Goal: Task Accomplishment & Management: Complete application form

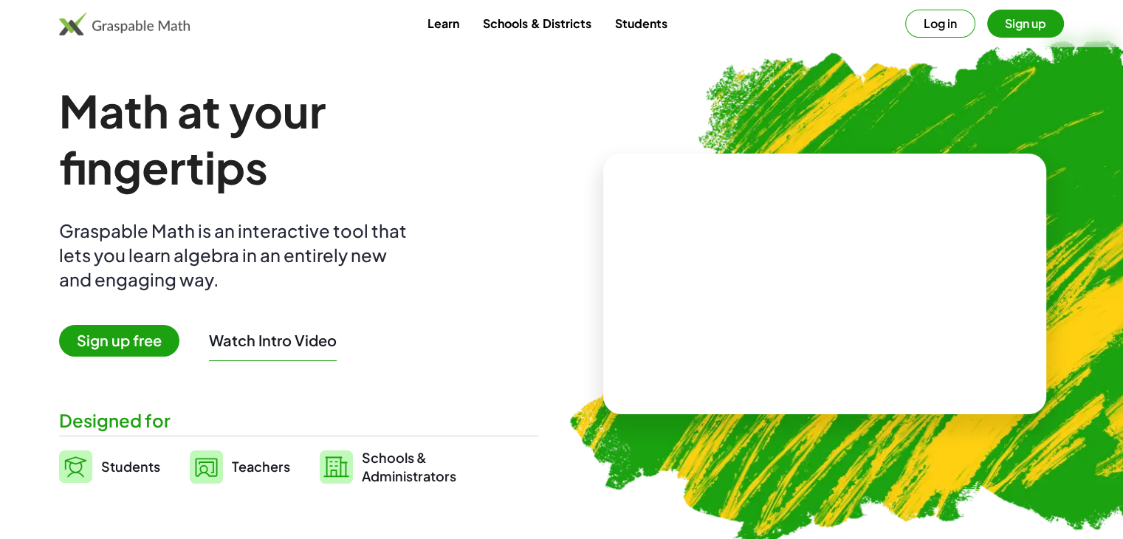
click at [636, 25] on link "Students" at bounding box center [640, 23] width 76 height 27
click at [92, 461] on img at bounding box center [75, 466] width 33 height 32
click at [102, 470] on span "Students" at bounding box center [130, 466] width 59 height 17
click at [1045, 27] on button "Sign up" at bounding box center [1025, 24] width 77 height 28
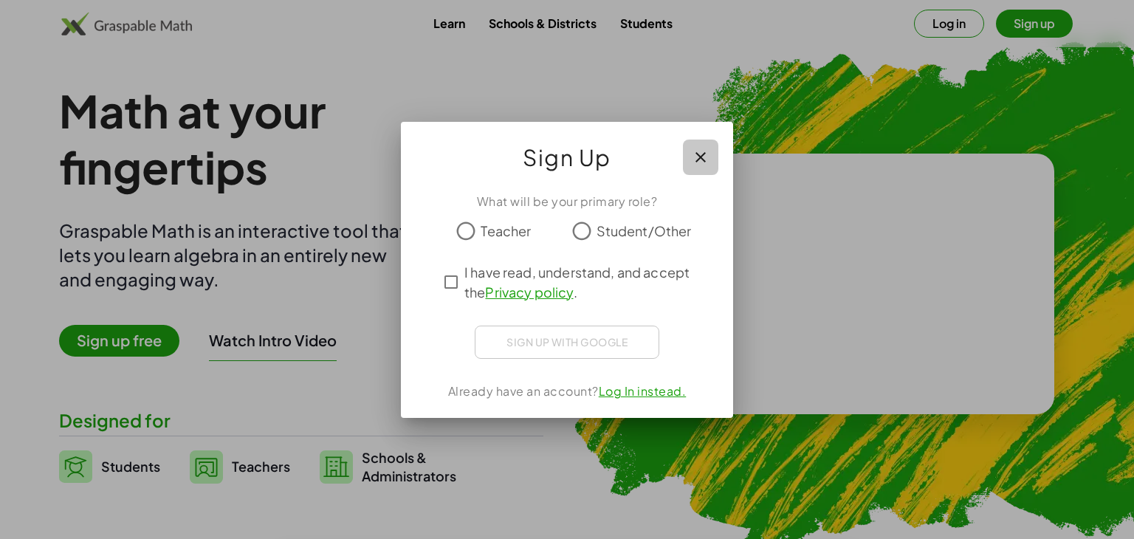
click at [709, 160] on button "button" at bounding box center [700, 157] width 35 height 35
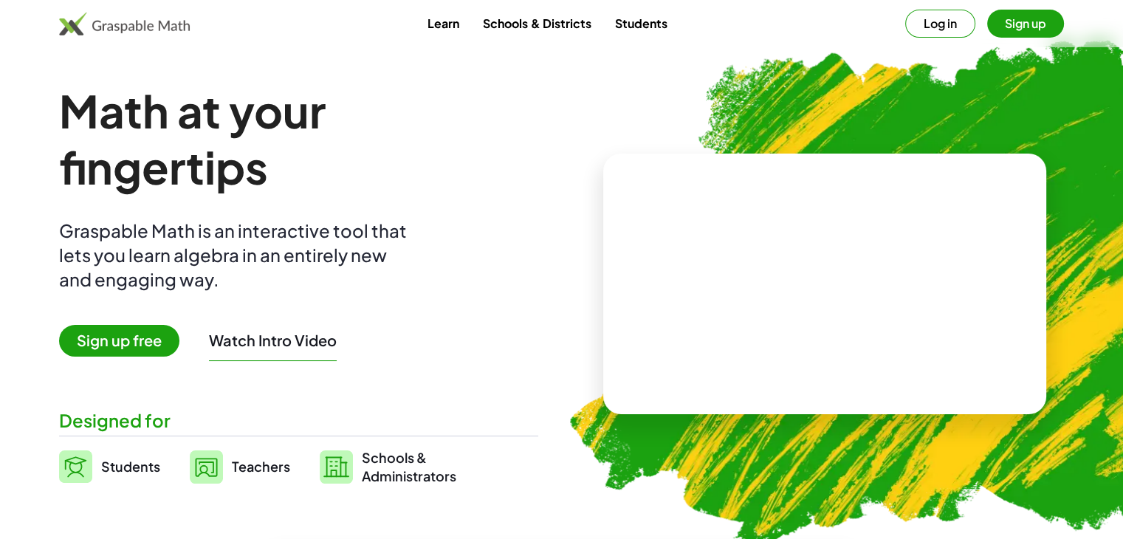
click at [67, 461] on img at bounding box center [75, 466] width 33 height 32
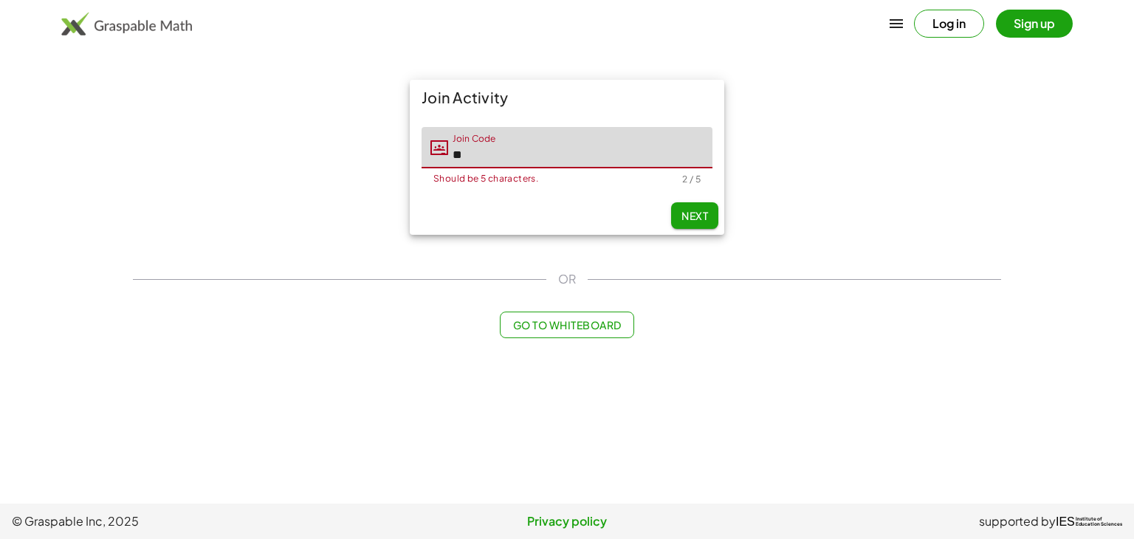
type input "*"
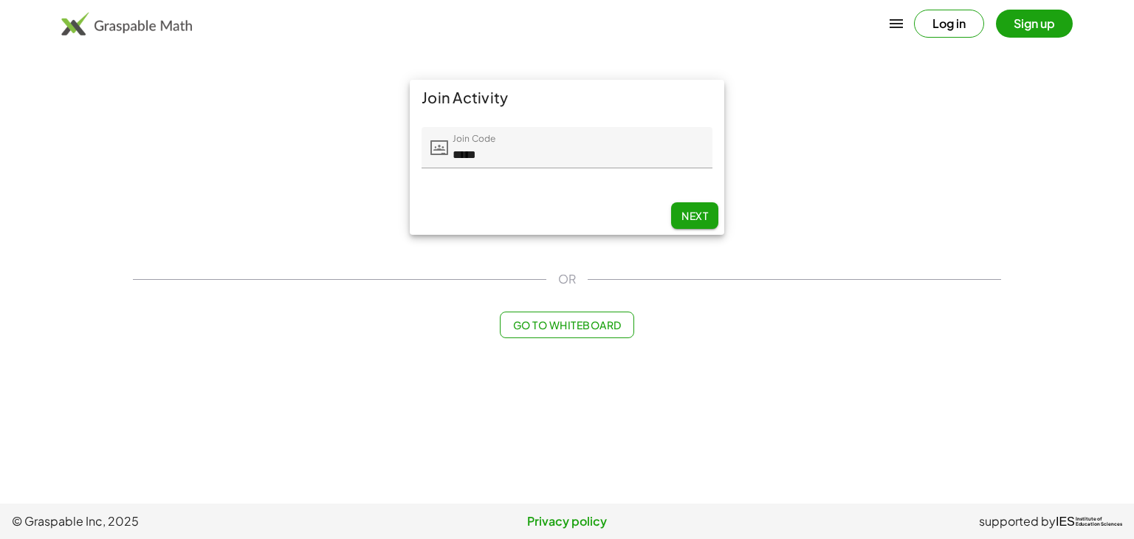
click at [695, 234] on div "Next" at bounding box center [567, 215] width 314 height 38
click at [703, 216] on span "Next" at bounding box center [694, 215] width 27 height 13
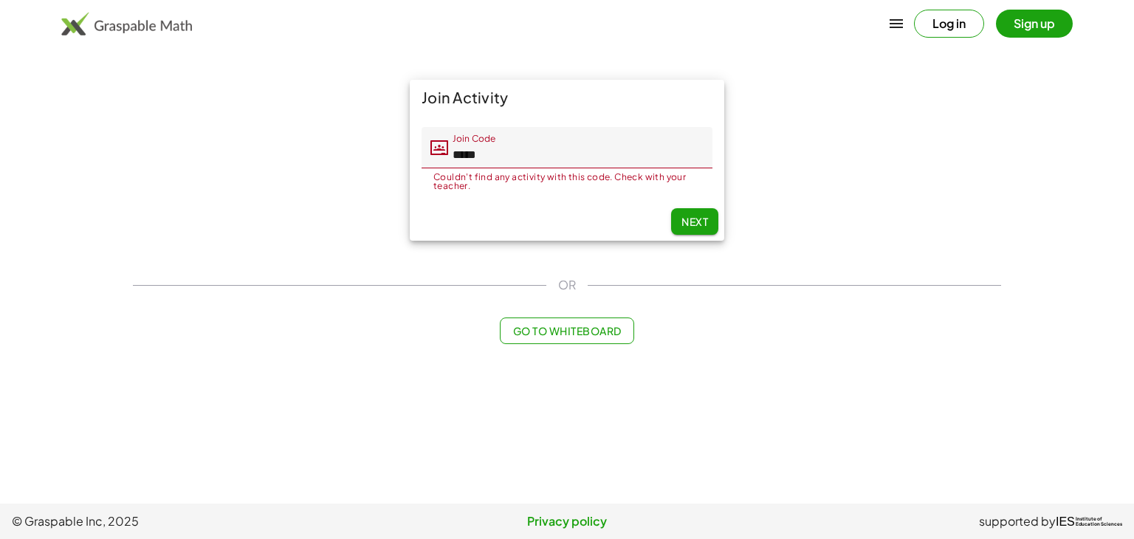
click at [511, 159] on input "*****" at bounding box center [580, 147] width 264 height 41
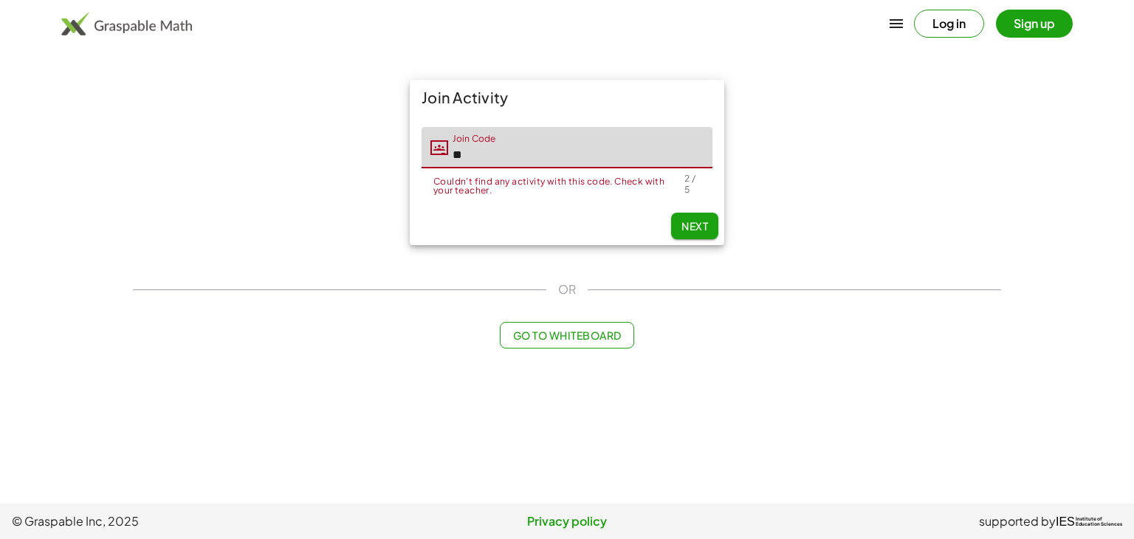
type input "*"
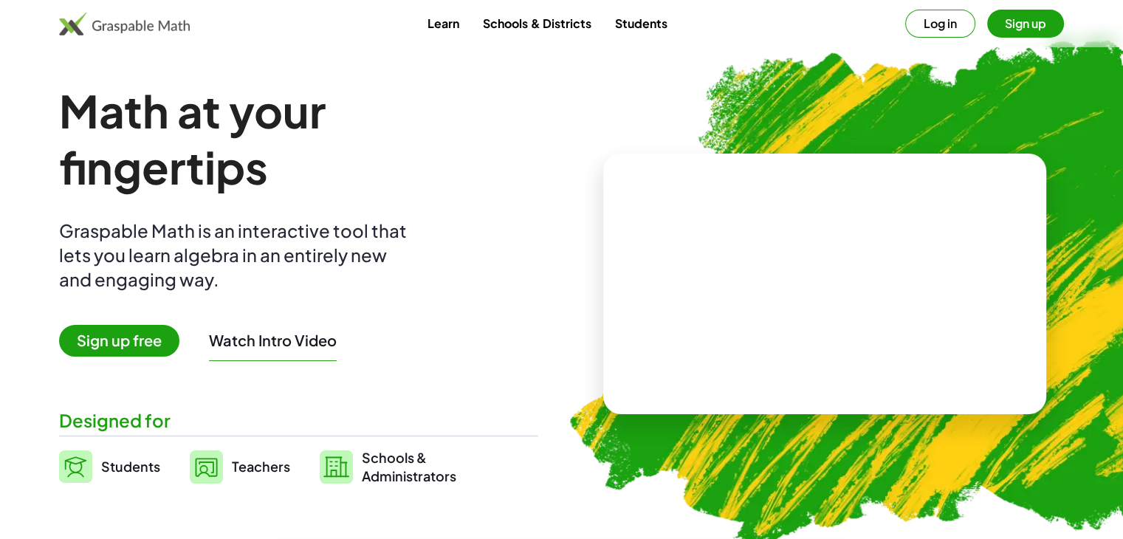
click at [256, 466] on span "Teachers" at bounding box center [261, 466] width 58 height 17
click at [404, 479] on span "Schools & Administrators" at bounding box center [409, 466] width 94 height 37
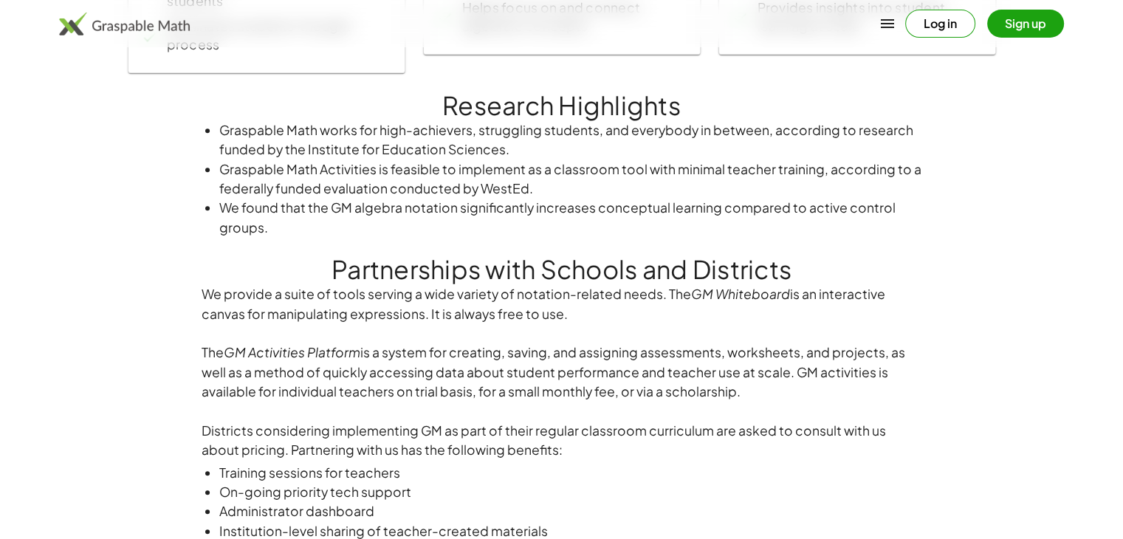
scroll to position [766, 0]
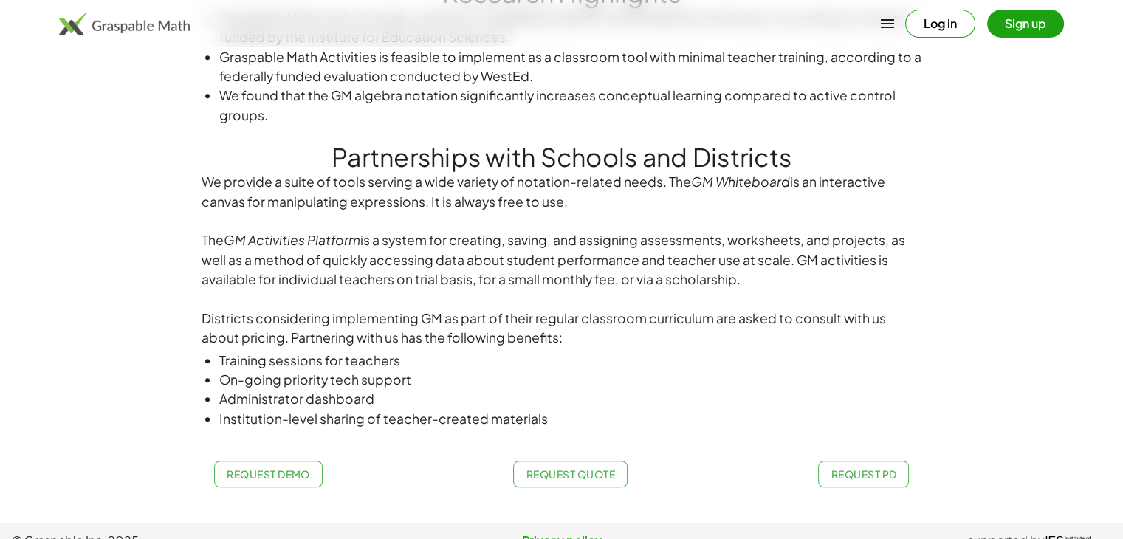
click at [1016, 17] on button "Sign up" at bounding box center [1025, 24] width 77 height 28
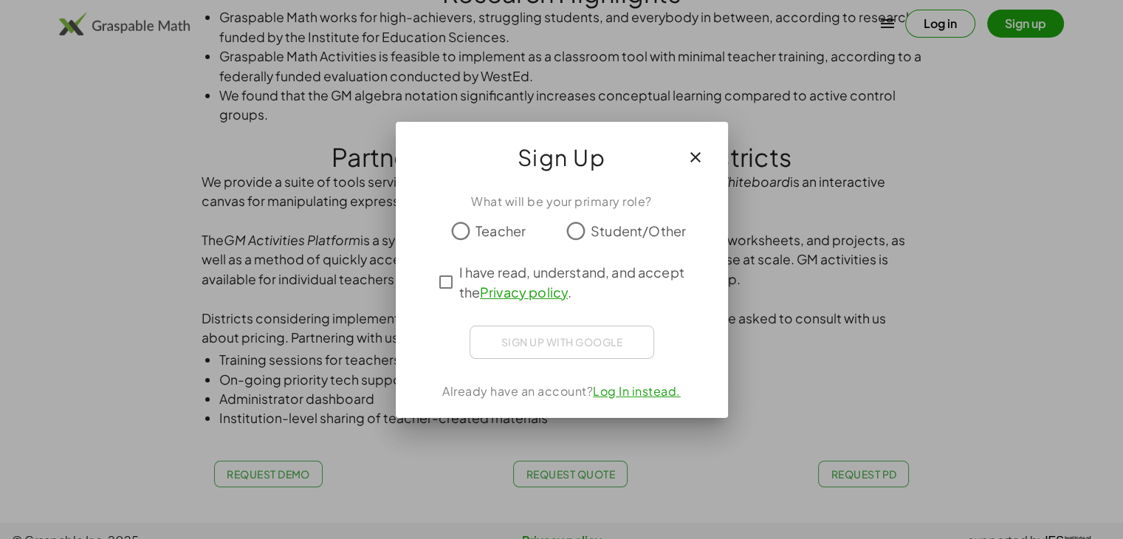
scroll to position [0, 0]
click at [621, 391] on link "Log In instead." at bounding box center [643, 391] width 88 height 16
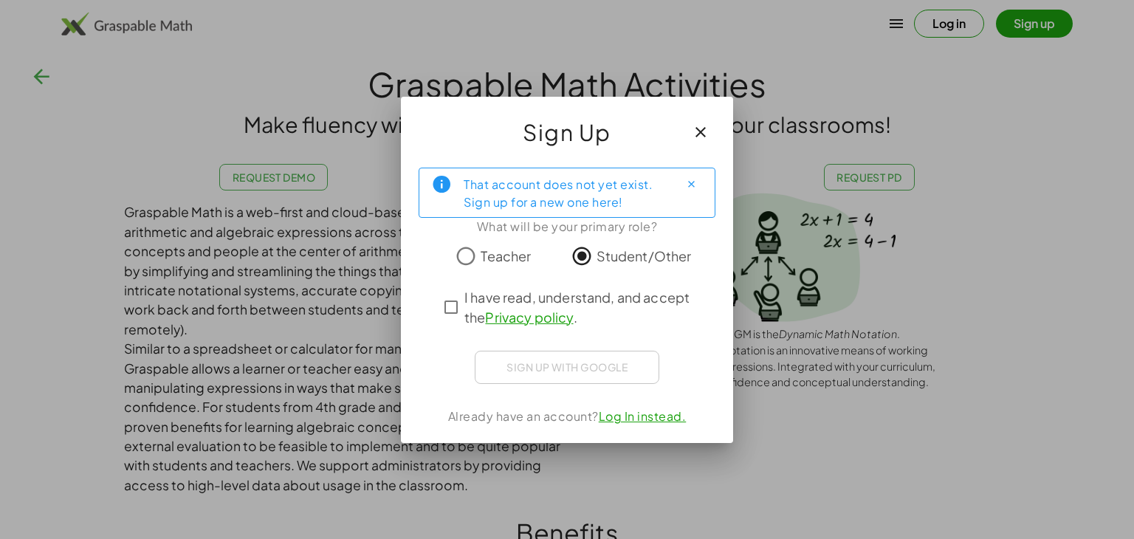
click at [636, 420] on link "Log In instead." at bounding box center [643, 416] width 88 height 16
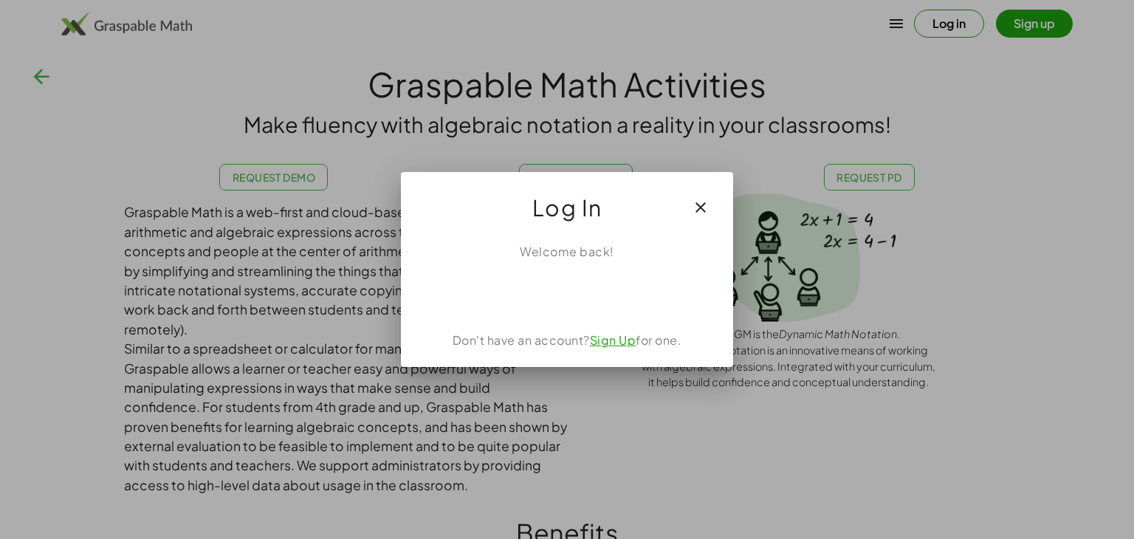
click at [608, 347] on div "Don't have an account? Sign Up for one." at bounding box center [567, 340] width 297 height 18
click at [611, 339] on link "Sign Up" at bounding box center [613, 340] width 47 height 16
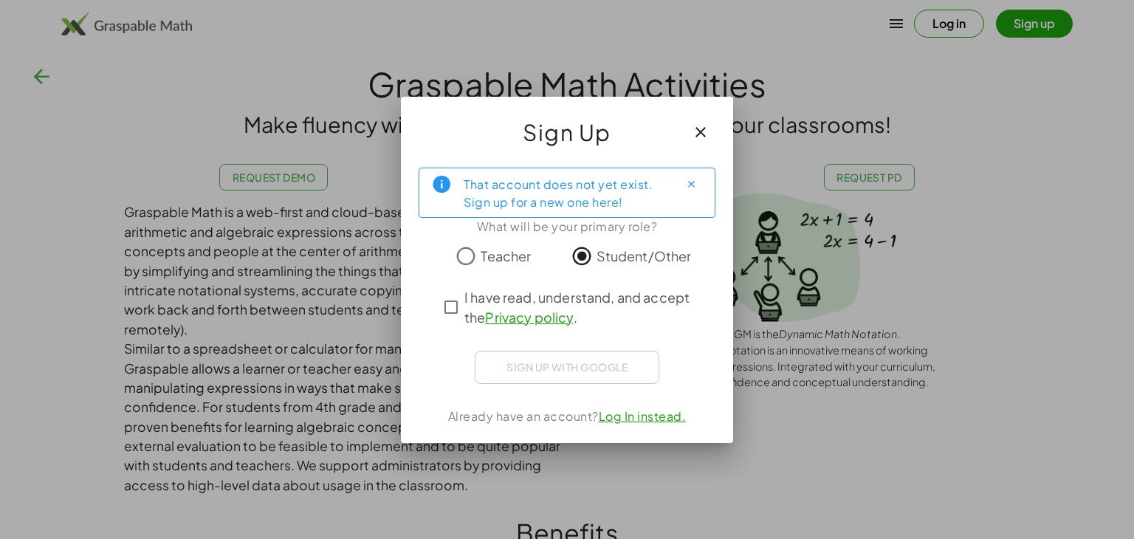
click at [650, 425] on div "That account does not yet exist. Sign up for a new one here! What will be your …" at bounding box center [567, 299] width 332 height 287
click at [623, 413] on link "Log In instead." at bounding box center [643, 416] width 88 height 16
click at [619, 416] on link "Log In instead." at bounding box center [643, 416] width 88 height 16
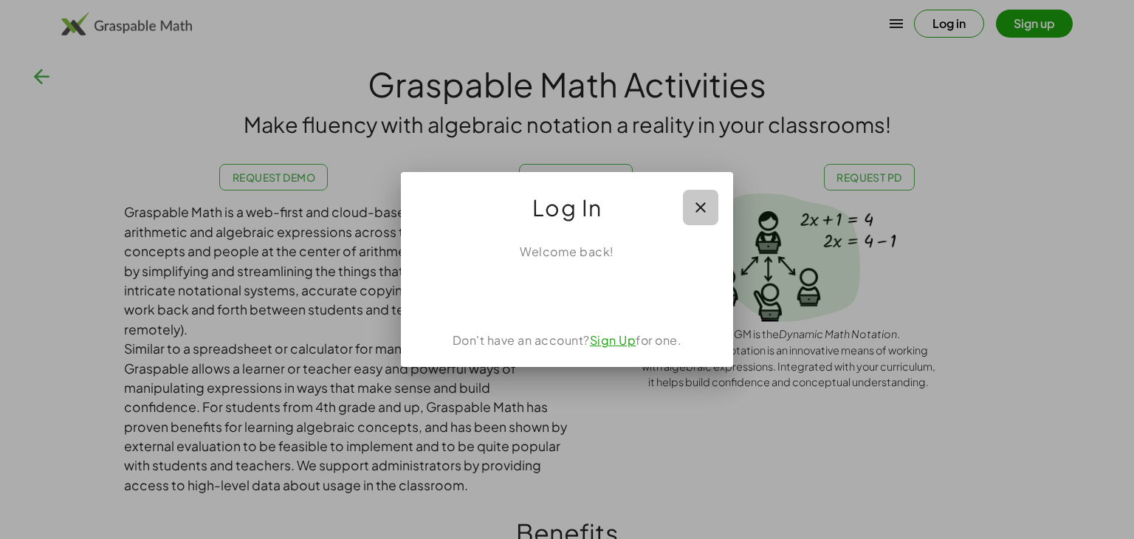
click at [703, 208] on icon "button" at bounding box center [701, 208] width 18 height 18
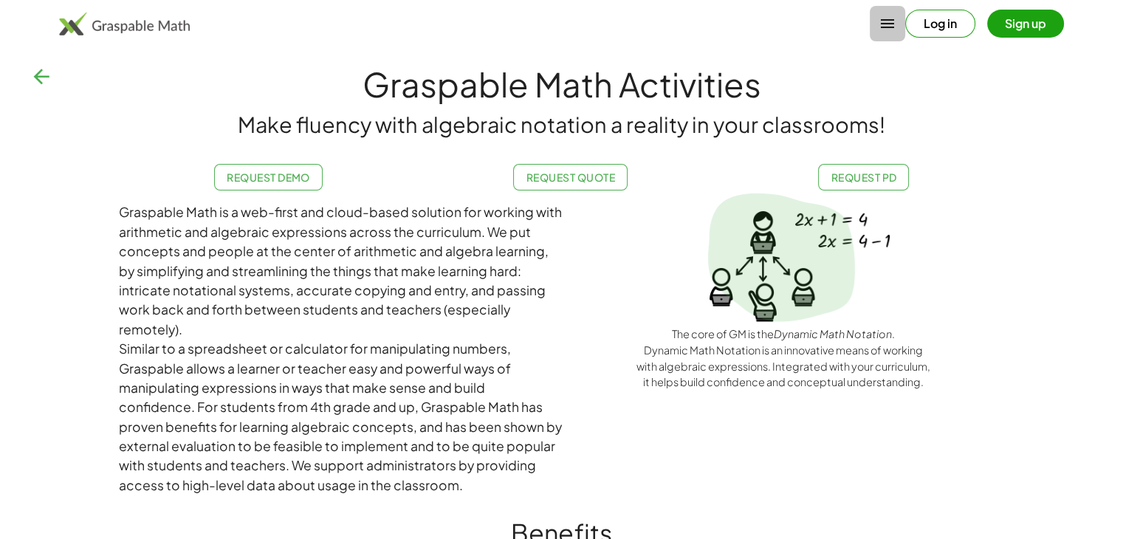
click at [886, 18] on icon "button" at bounding box center [888, 24] width 18 height 18
